Goal: Task Accomplishment & Management: Manage account settings

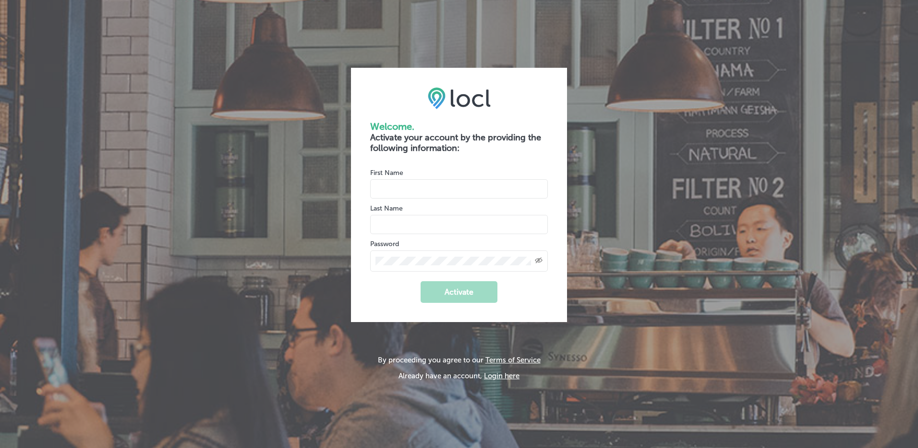
type input "[PERSON_NAME][EMAIL_ADDRESS][DOMAIN_NAME]"
click at [391, 187] on input "name" at bounding box center [459, 188] width 178 height 19
click at [361, 222] on div "Welcome. Activate your account by the providing the following information: Firs…" at bounding box center [459, 195] width 216 height 254
click at [541, 261] on icon "Created with Sketch." at bounding box center [539, 260] width 8 height 6
click at [409, 188] on input "name" at bounding box center [459, 188] width 178 height 19
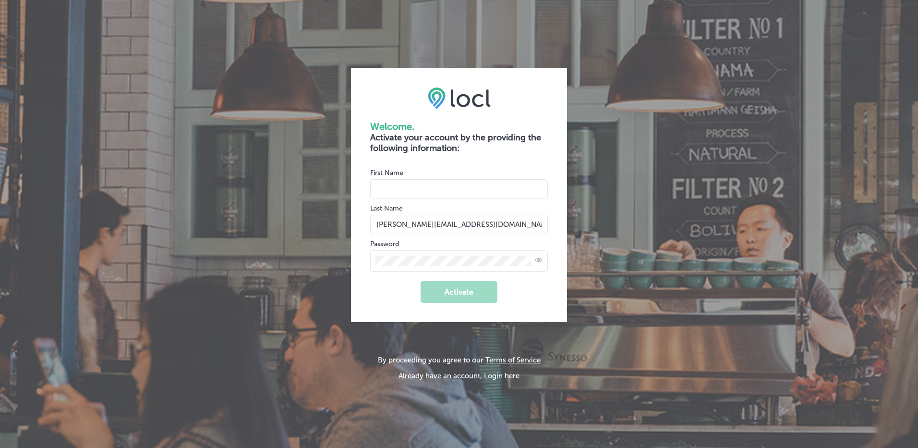
click at [453, 153] on h2 "Activate your account by the providing the following information:" at bounding box center [459, 142] width 178 height 21
click at [558, 38] on div "Welcome. Activate your account by the providing the following information: Firs…" at bounding box center [459, 224] width 918 height 448
drag, startPoint x: 643, startPoint y: 152, endPoint x: 644, endPoint y: 221, distance: 69.2
click at [643, 197] on div "Welcome. Activate your account by the providing the following information: Firs…" at bounding box center [459, 224] width 918 height 448
drag, startPoint x: 644, startPoint y: 221, endPoint x: 627, endPoint y: 334, distance: 114.1
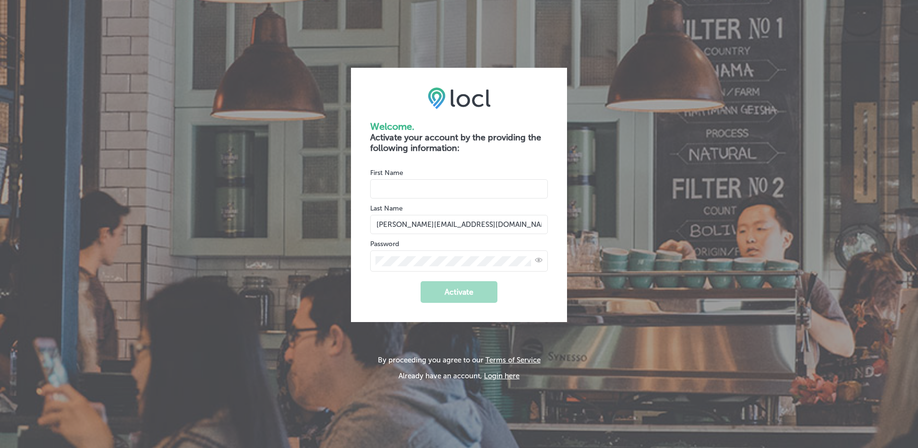
click at [627, 334] on div "Welcome. Activate your account by the providing the following information: Firs…" at bounding box center [459, 224] width 918 height 448
click at [500, 374] on button "Login here" at bounding box center [502, 375] width 36 height 9
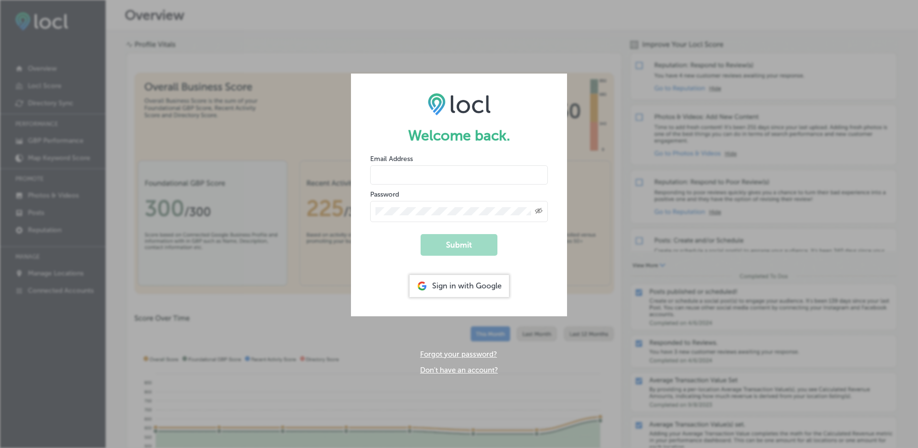
type input "[PERSON_NAME][EMAIL_ADDRESS][DOMAIN_NAME]"
click at [462, 244] on button "Submit" at bounding box center [459, 245] width 77 height 22
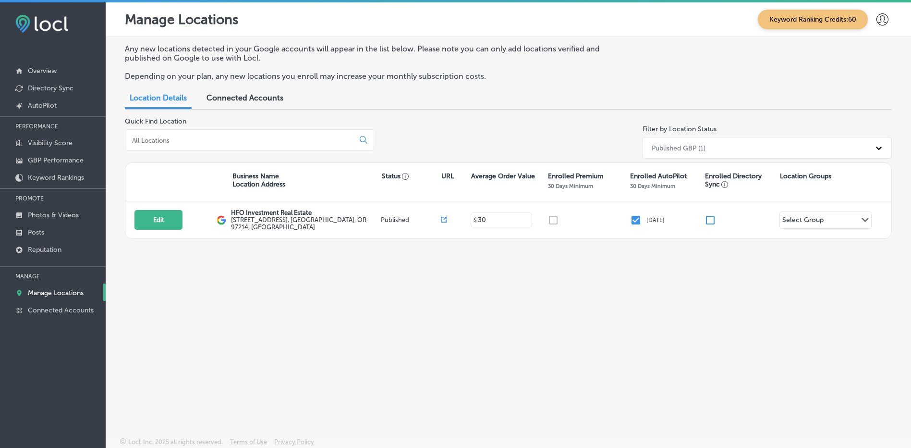
click at [883, 15] on icon at bounding box center [883, 19] width 12 height 12
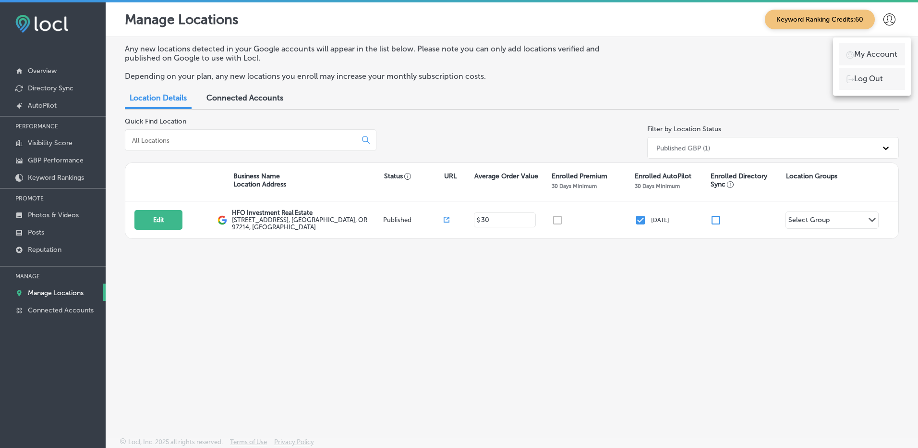
click at [877, 53] on p "My Account" at bounding box center [876, 55] width 43 height 12
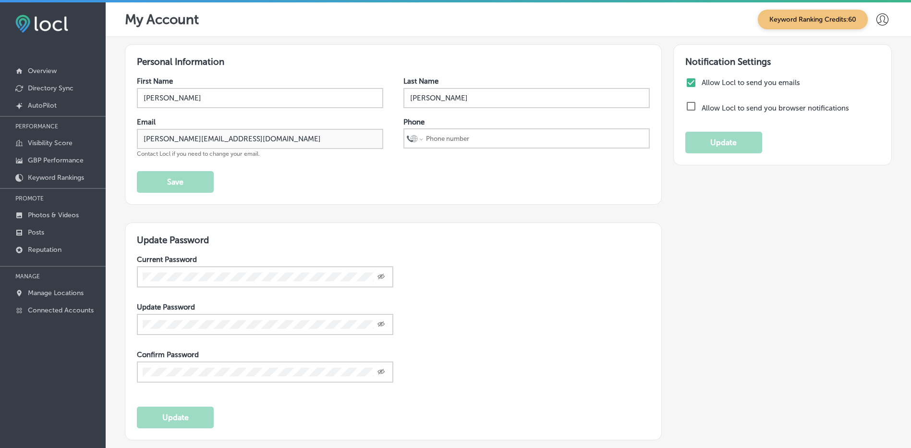
select select "US"
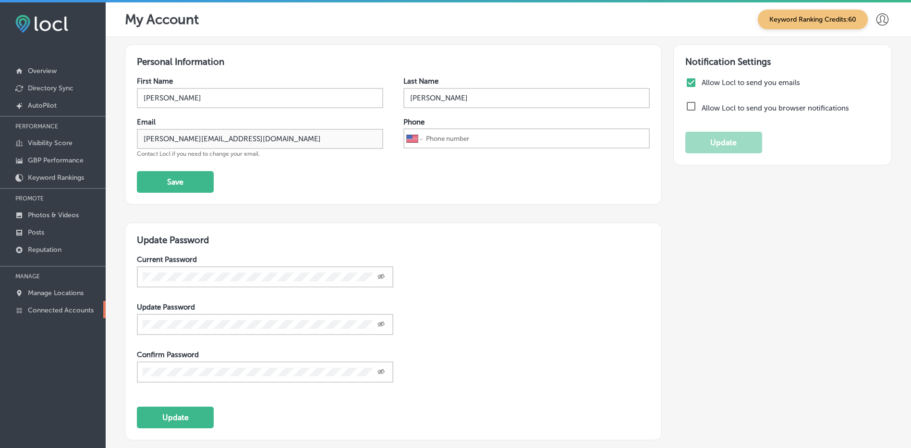
click at [49, 311] on p "Connected Accounts" at bounding box center [61, 310] width 66 height 8
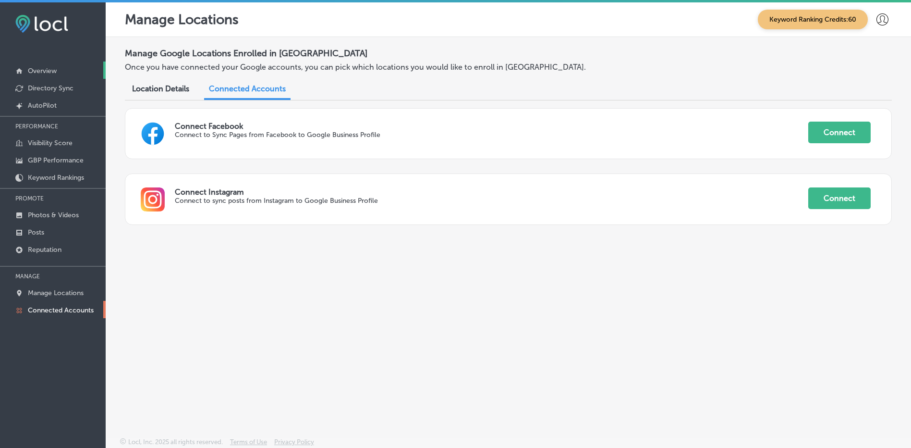
click at [42, 70] on p "Overview" at bounding box center [42, 71] width 29 height 8
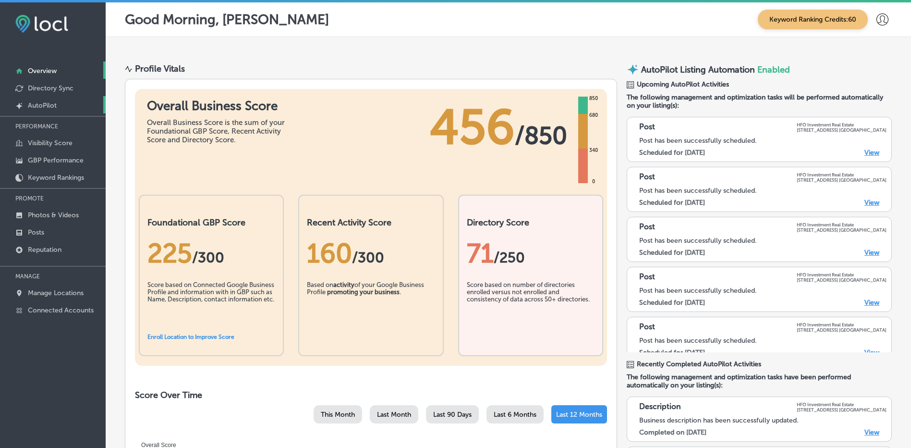
click at [42, 105] on p "AutoPilot" at bounding box center [42, 105] width 29 height 8
